Goal: Contribute content

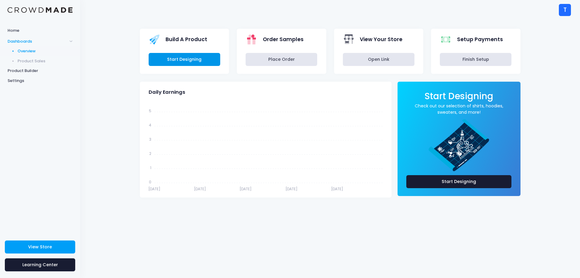
click at [179, 59] on link "Start Designing" at bounding box center [185, 59] width 72 height 13
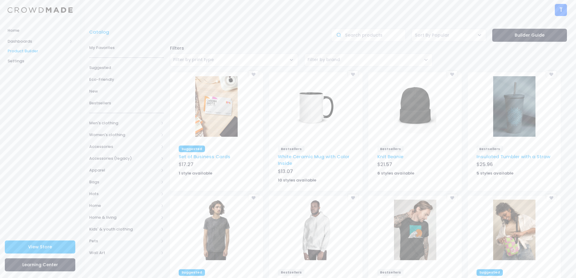
click at [214, 59] on span "Filter by print type" at bounding box center [234, 59] width 128 height 13
type input "pin"
click at [368, 32] on input "text" at bounding box center [368, 35] width 75 height 13
type input "pin"
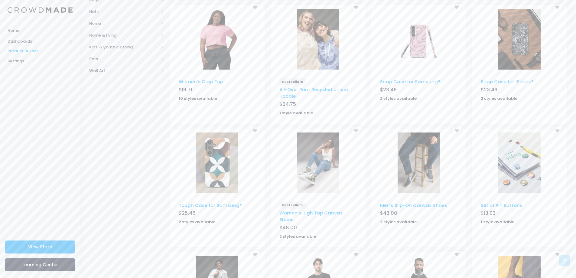
scroll to position [212, 0]
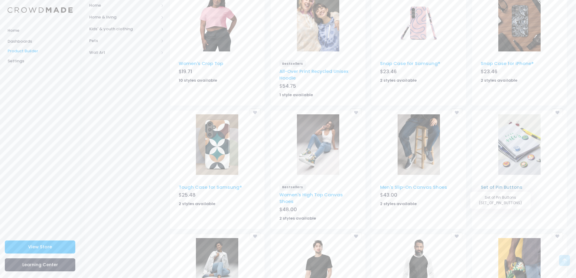
click at [506, 186] on link "Set of Pin Buttons" at bounding box center [502, 187] width 42 height 6
